Goal: Navigation & Orientation: Find specific page/section

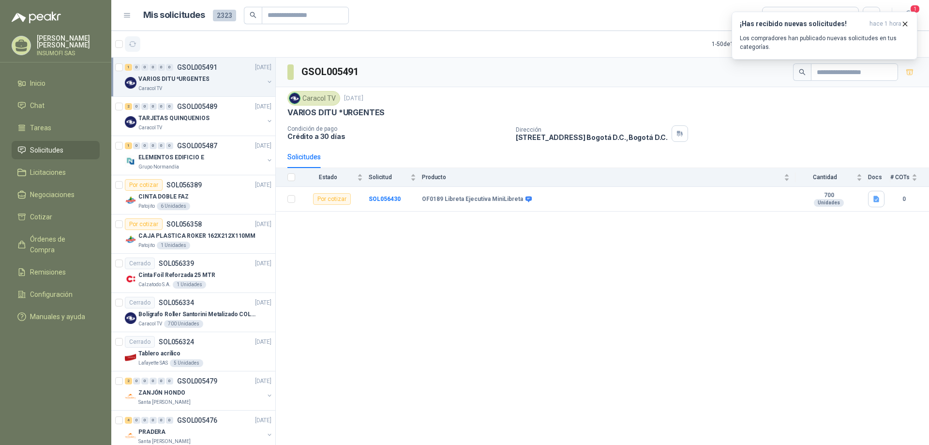
click at [131, 45] on icon "button" at bounding box center [132, 44] width 7 height 5
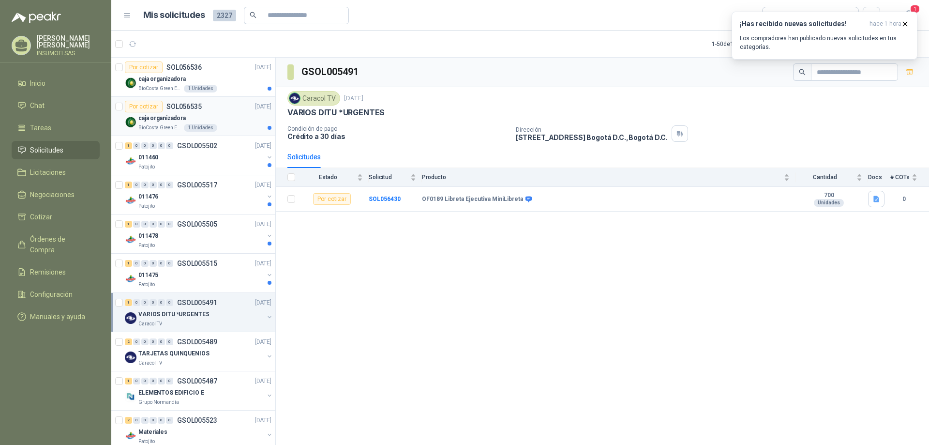
click at [167, 117] on p "caja organizadora" at bounding box center [161, 118] width 47 height 9
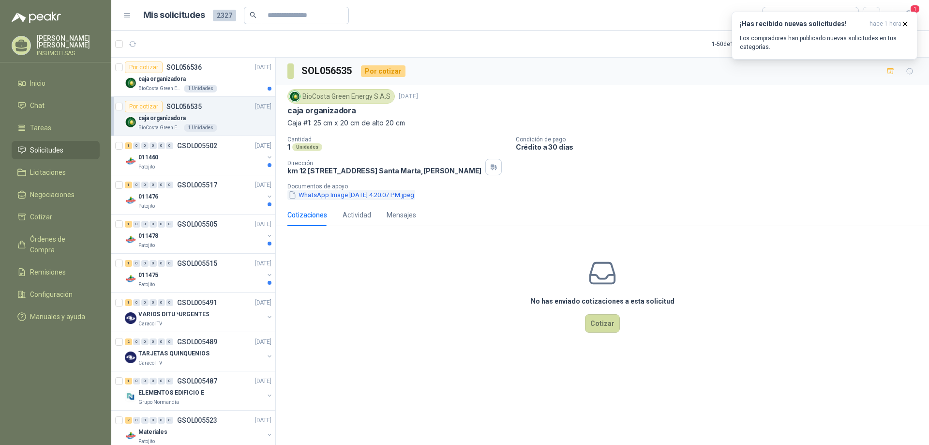
click at [340, 200] on button "WhatsApp Image [DATE] 4.20.07 PM.jpeg" at bounding box center [351, 195] width 128 height 10
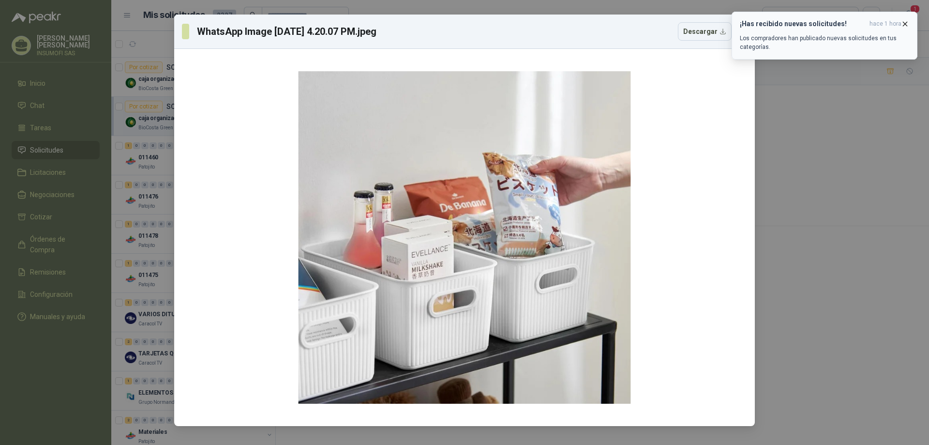
click at [906, 25] on icon "button" at bounding box center [905, 24] width 4 height 4
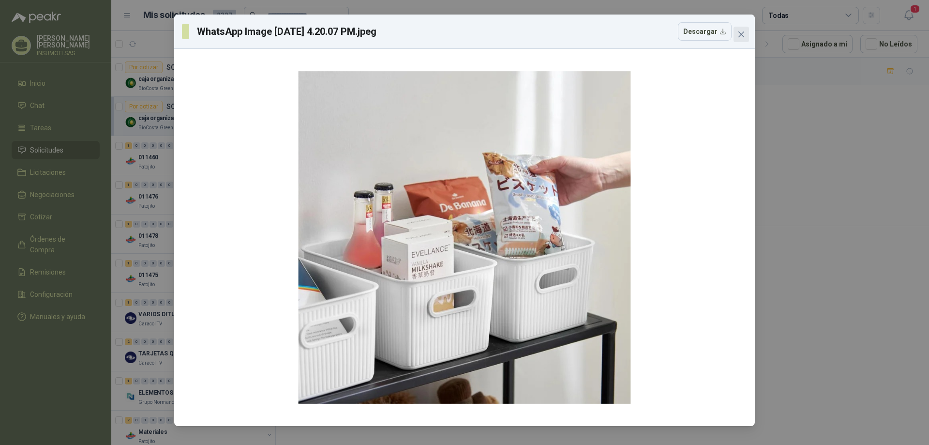
click at [744, 36] on icon "close" at bounding box center [741, 34] width 8 height 8
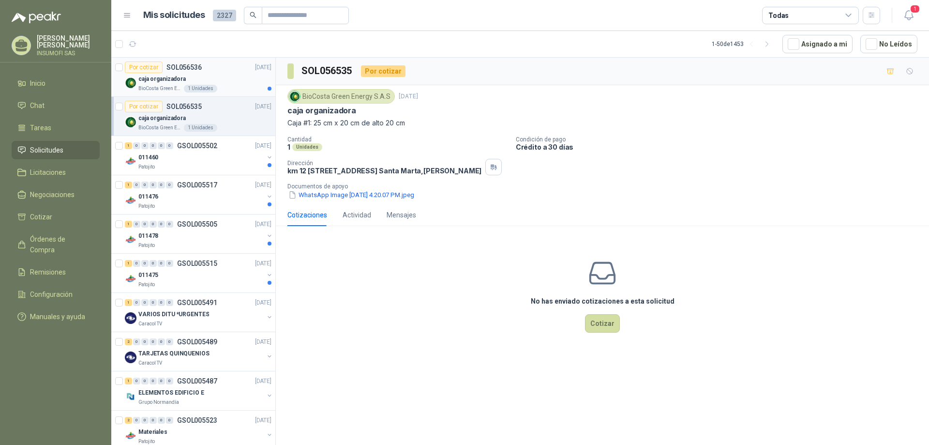
click at [164, 83] on p "caja organizadora" at bounding box center [161, 78] width 47 height 9
click at [166, 122] on p "caja organizadora" at bounding box center [161, 118] width 47 height 9
click at [174, 78] on p "caja organizadora" at bounding box center [161, 78] width 47 height 9
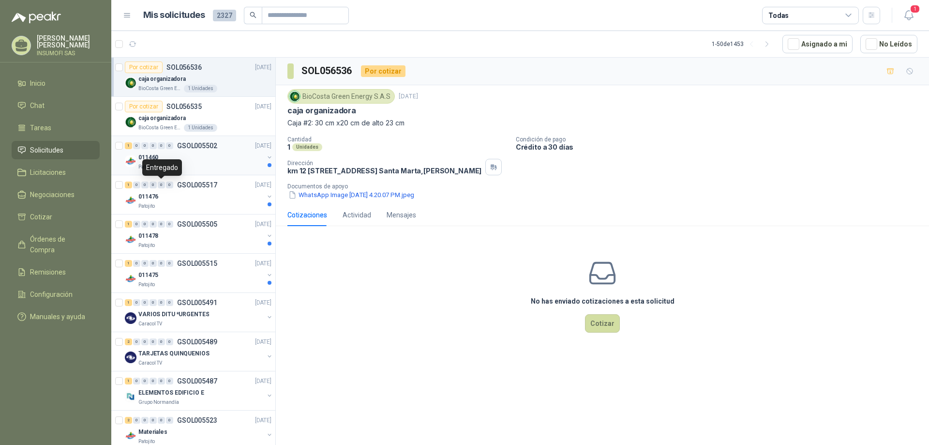
click at [208, 156] on div "011460" at bounding box center [200, 157] width 125 height 12
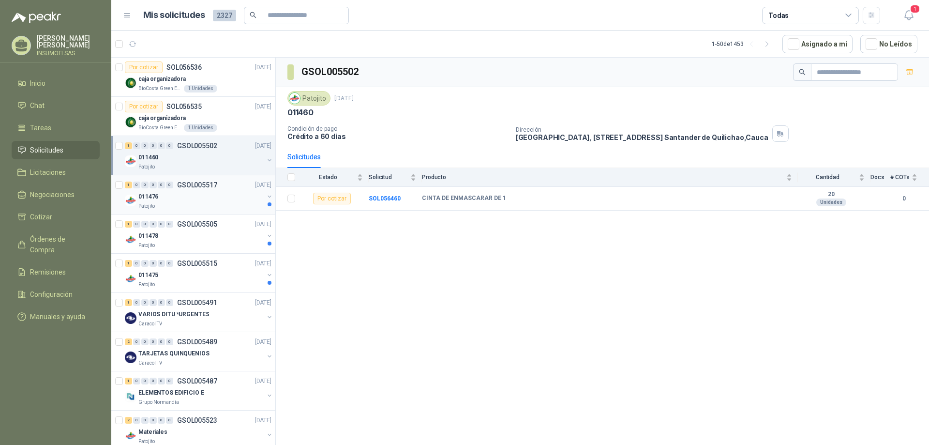
click at [189, 194] on div "011476" at bounding box center [200, 197] width 125 height 12
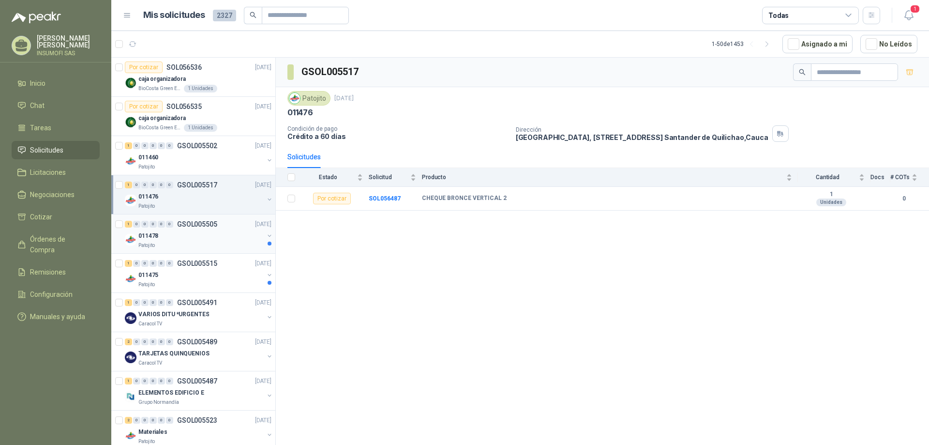
click at [194, 231] on div "011478" at bounding box center [200, 236] width 125 height 12
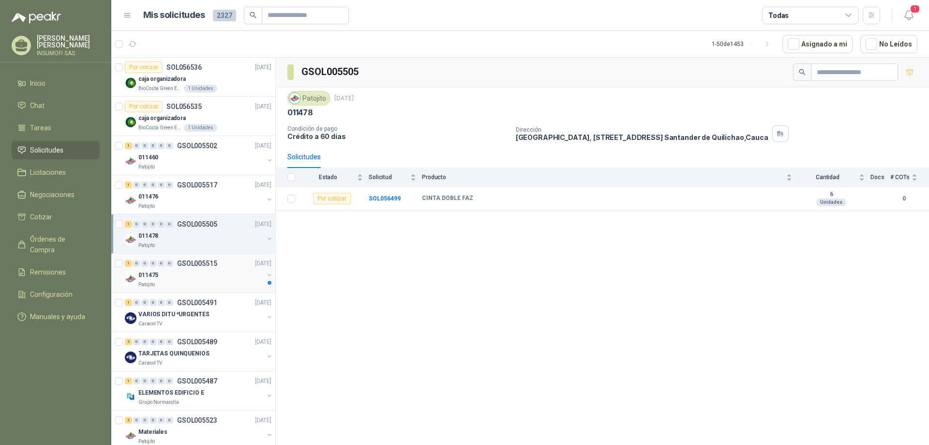
click at [208, 280] on div "011475" at bounding box center [200, 275] width 125 height 12
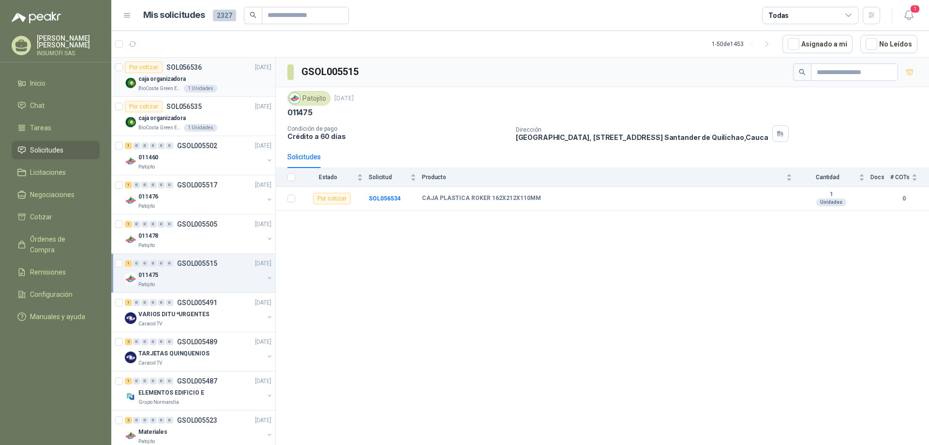
click at [191, 75] on div "caja organizadora" at bounding box center [204, 79] width 133 height 12
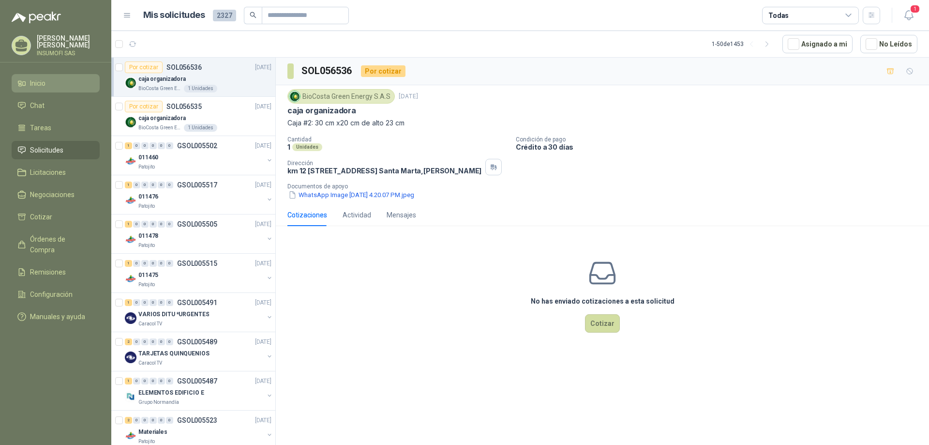
click at [37, 83] on span "Inicio" at bounding box center [37, 83] width 15 height 11
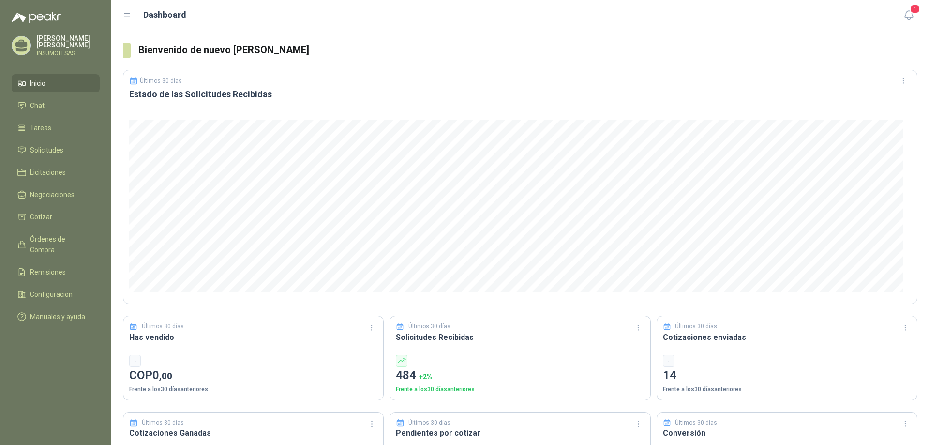
click at [30, 82] on span "Inicio" at bounding box center [37, 83] width 15 height 11
click at [906, 14] on icon "button" at bounding box center [908, 15] width 8 height 9
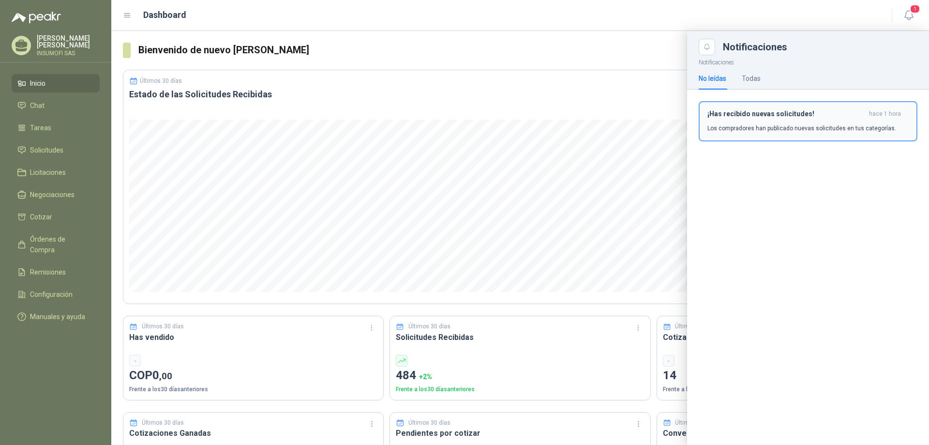
click at [776, 132] on p "Los compradores han publicado nuevas solicitudes en tus categorías." at bounding box center [801, 128] width 189 height 9
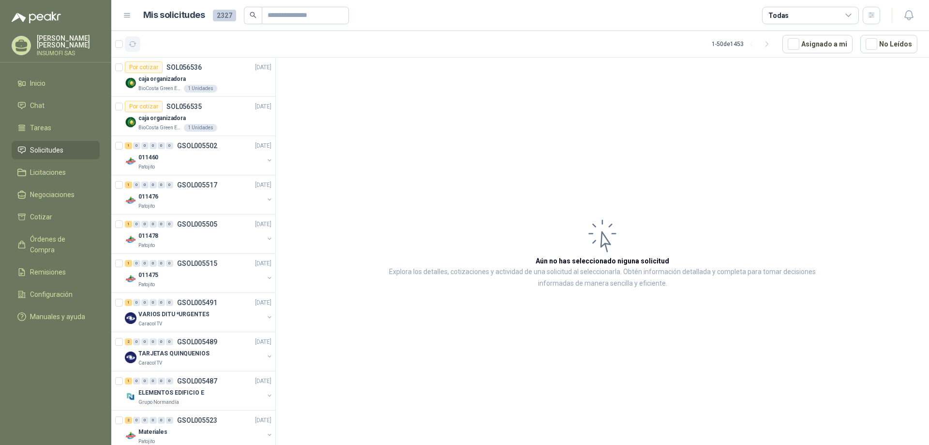
click at [132, 46] on icon "button" at bounding box center [133, 44] width 8 height 8
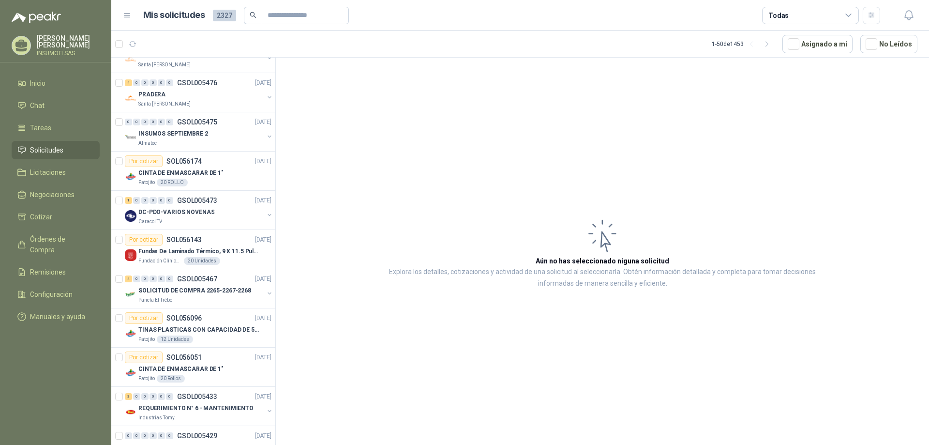
scroll to position [435, 0]
